Goal: Task Accomplishment & Management: Use online tool/utility

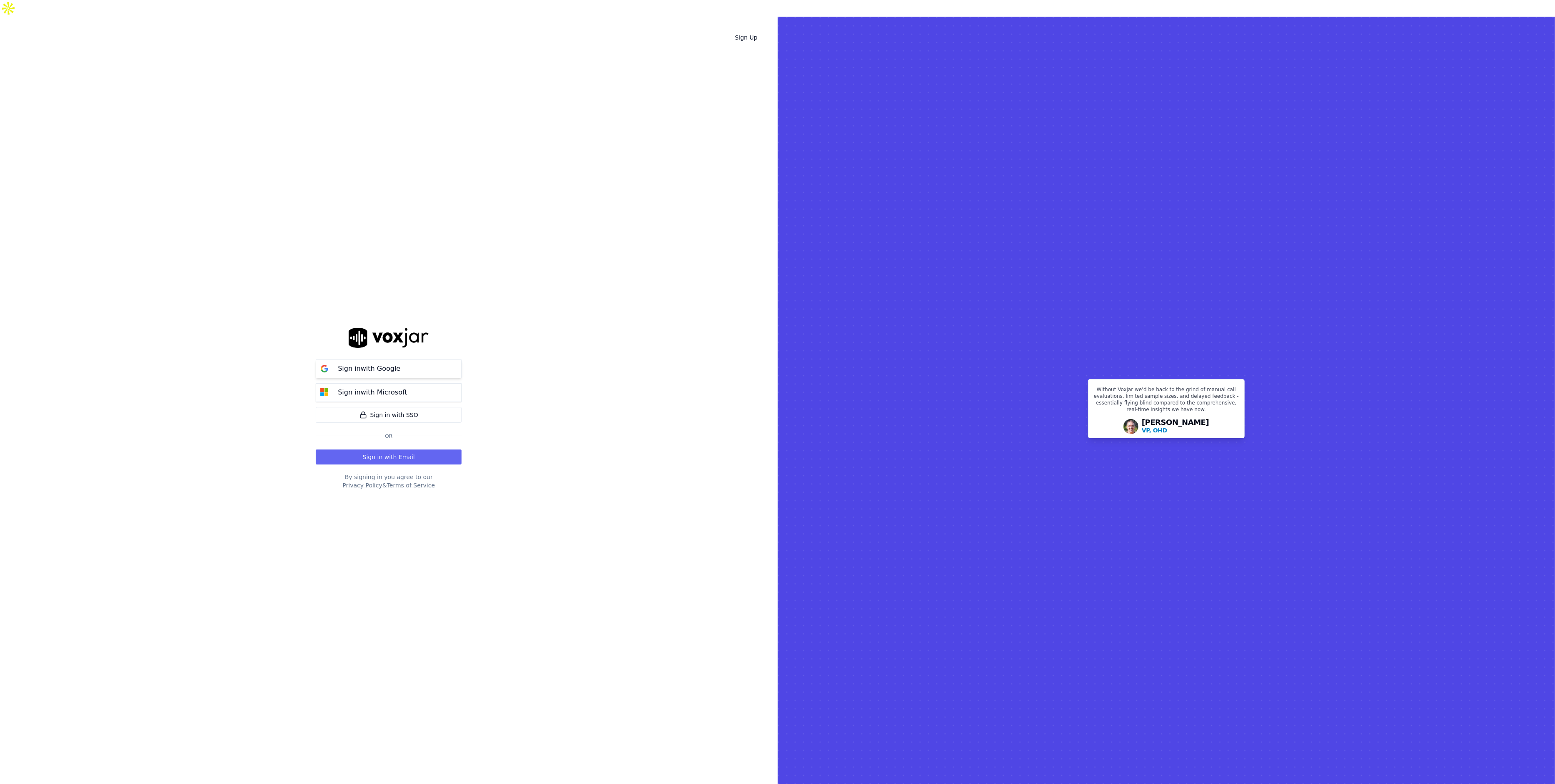
click at [403, 359] on button "Sign in with Google" at bounding box center [389, 368] width 146 height 19
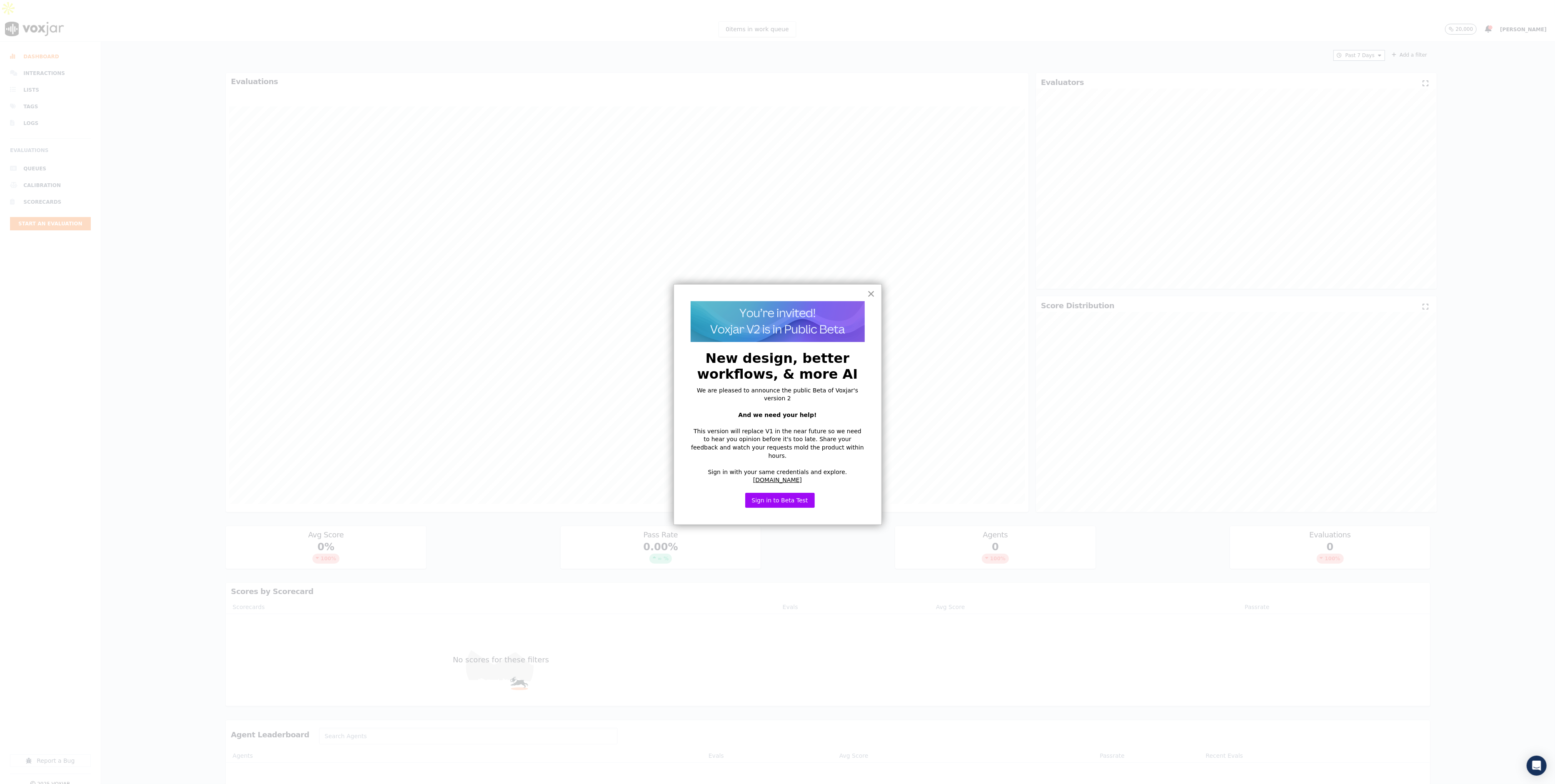
click at [874, 297] on button "×" at bounding box center [872, 293] width 8 height 13
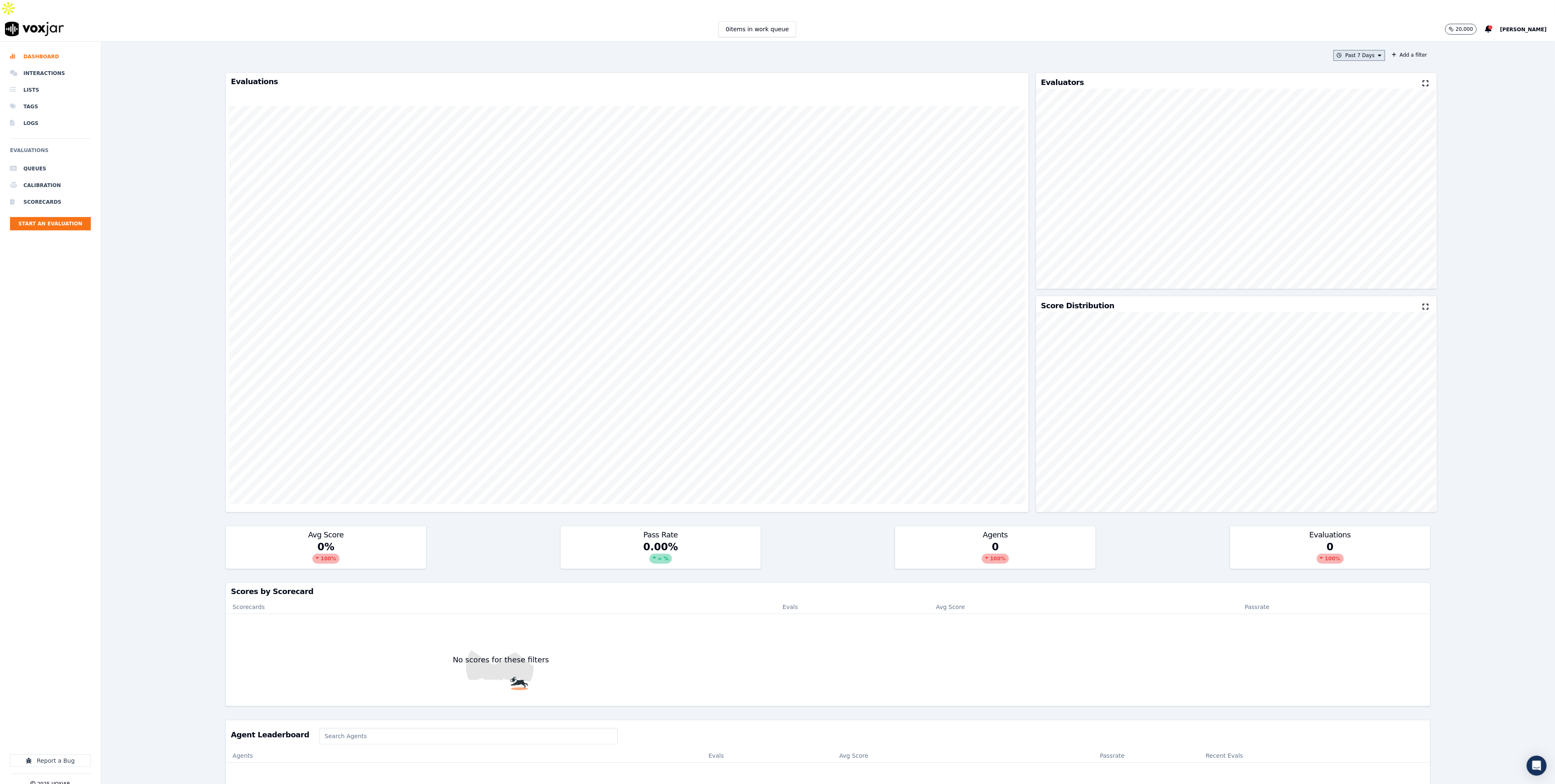
click at [1376, 50] on button "Past 7 Days" at bounding box center [1359, 56] width 52 height 11
click at [1378, 108] on div "Past 30 Days" at bounding box center [1363, 111] width 33 height 7
click at [1375, 145] on button "Add" at bounding box center [1372, 151] width 16 height 13
